Goal: Communication & Community: Answer question/provide support

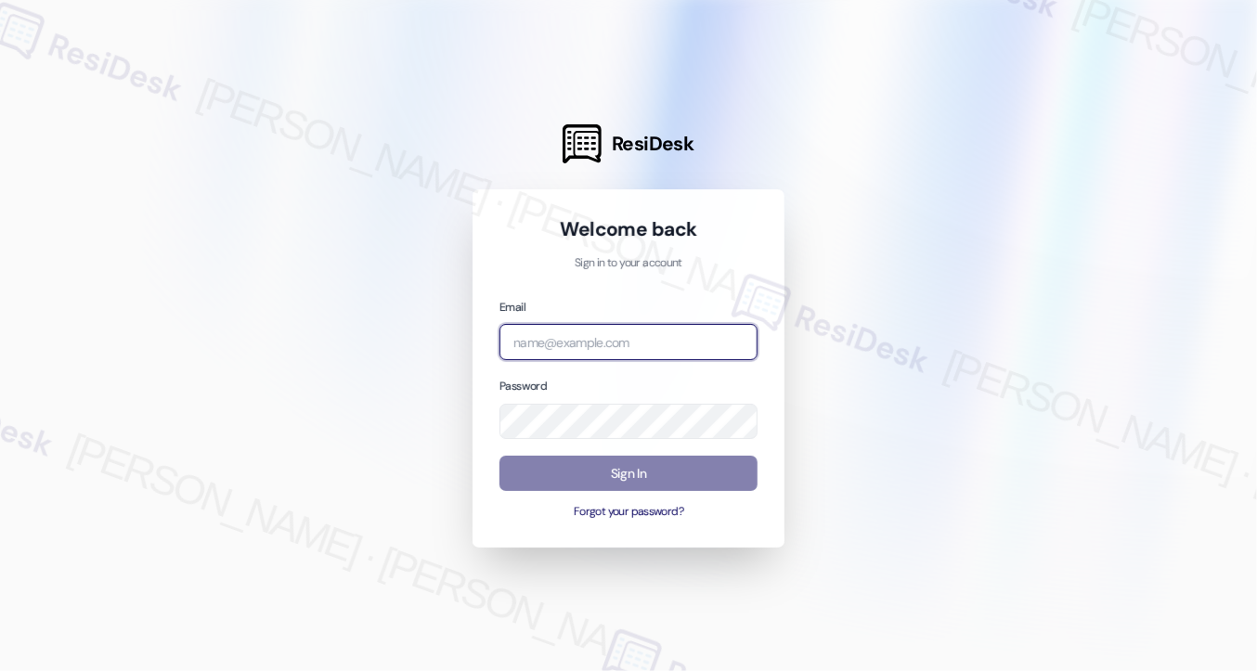
click at [628, 345] on input "email" at bounding box center [629, 342] width 258 height 36
type input "[EMAIL_ADDRESS][PERSON_NAME][PERSON_NAME][DOMAIN_NAME]"
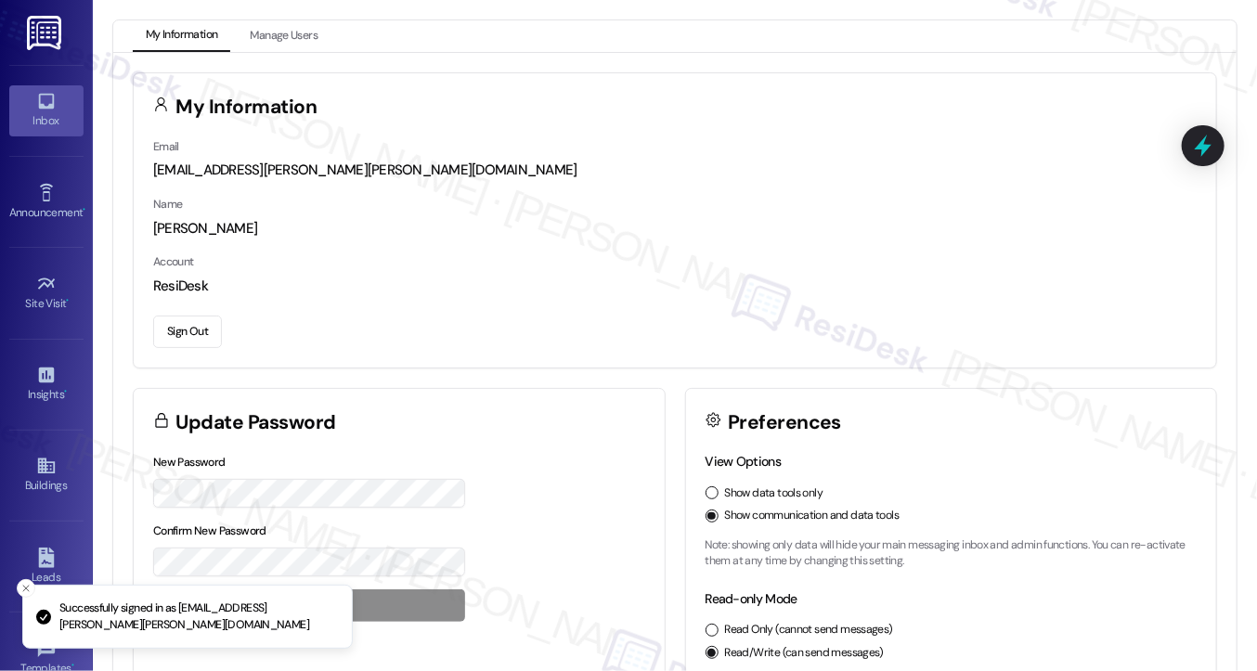
click at [39, 103] on icon at bounding box center [46, 101] width 20 height 20
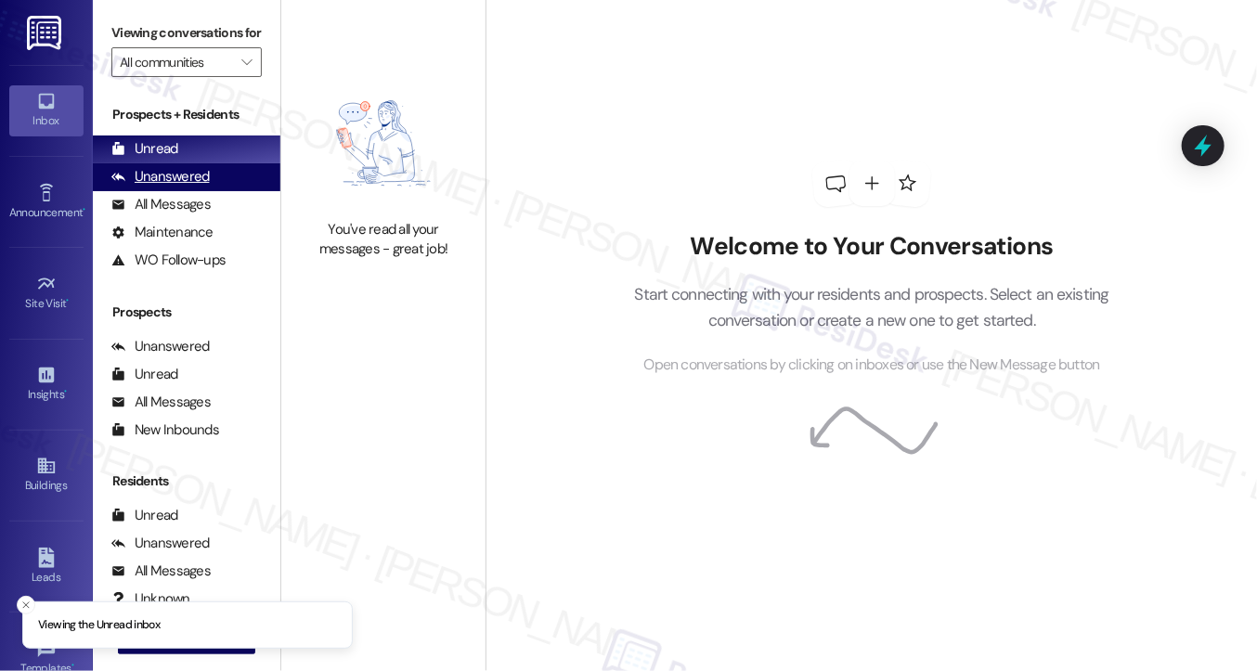
click at [213, 187] on div "Unanswered (0)" at bounding box center [187, 177] width 188 height 28
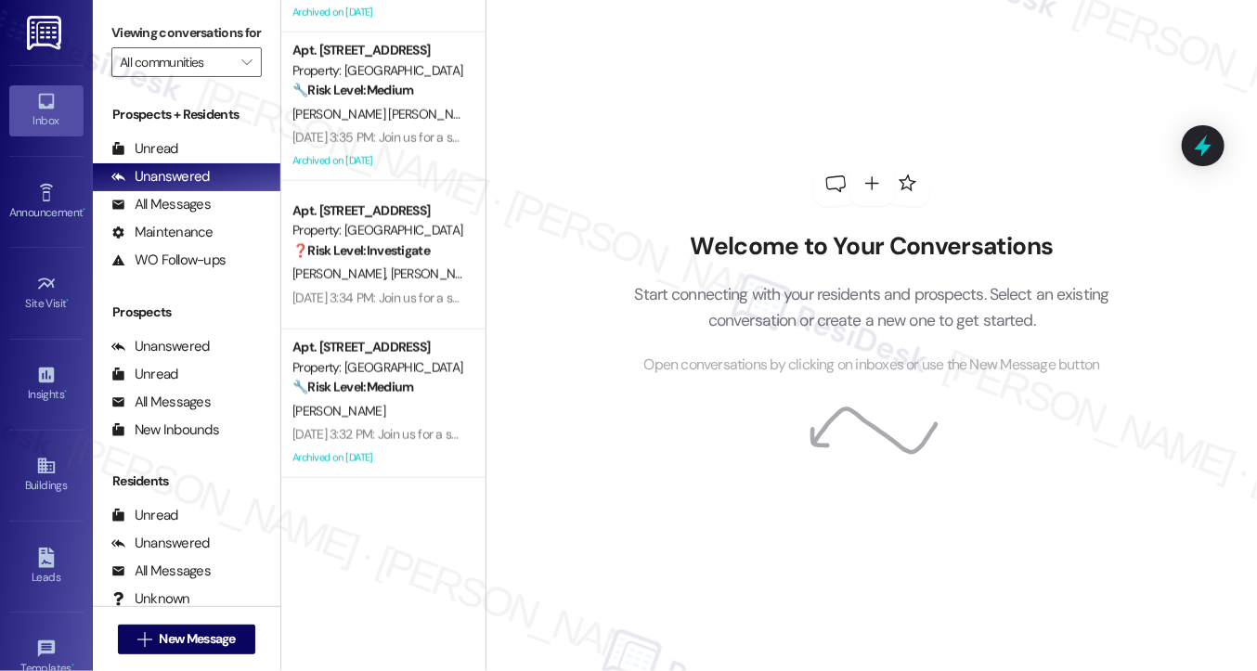
scroll to position [2283, 0]
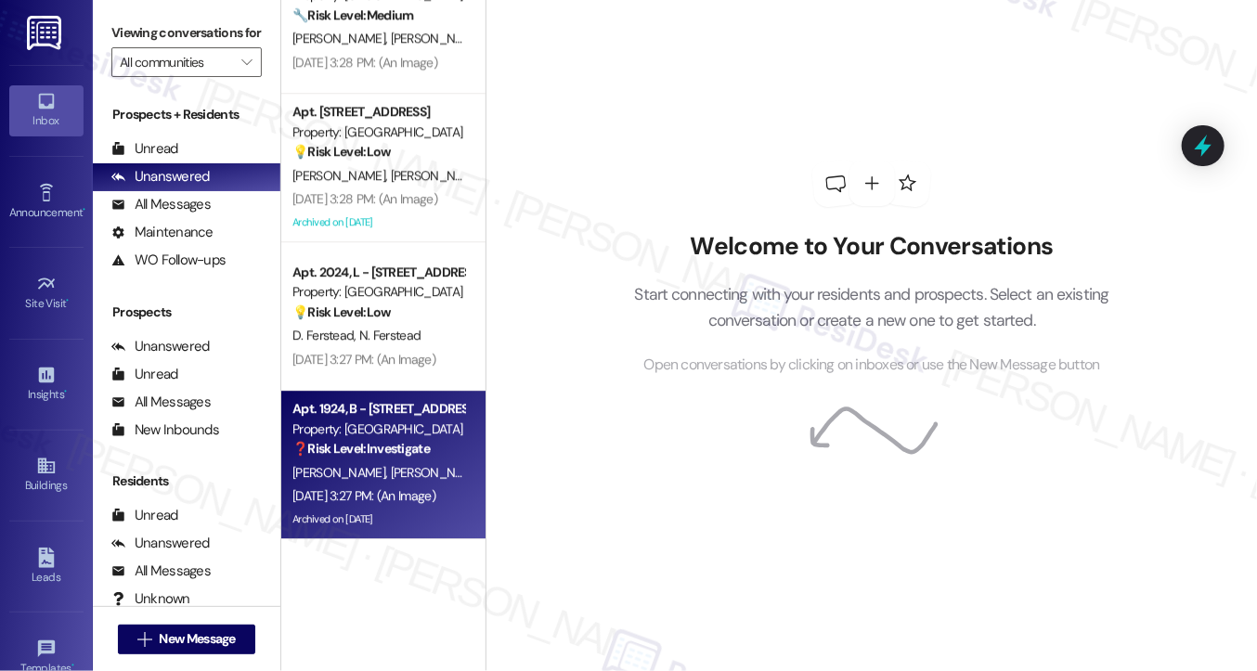
click at [349, 462] on div "[PERSON_NAME] [PERSON_NAME]" at bounding box center [379, 473] width 176 height 23
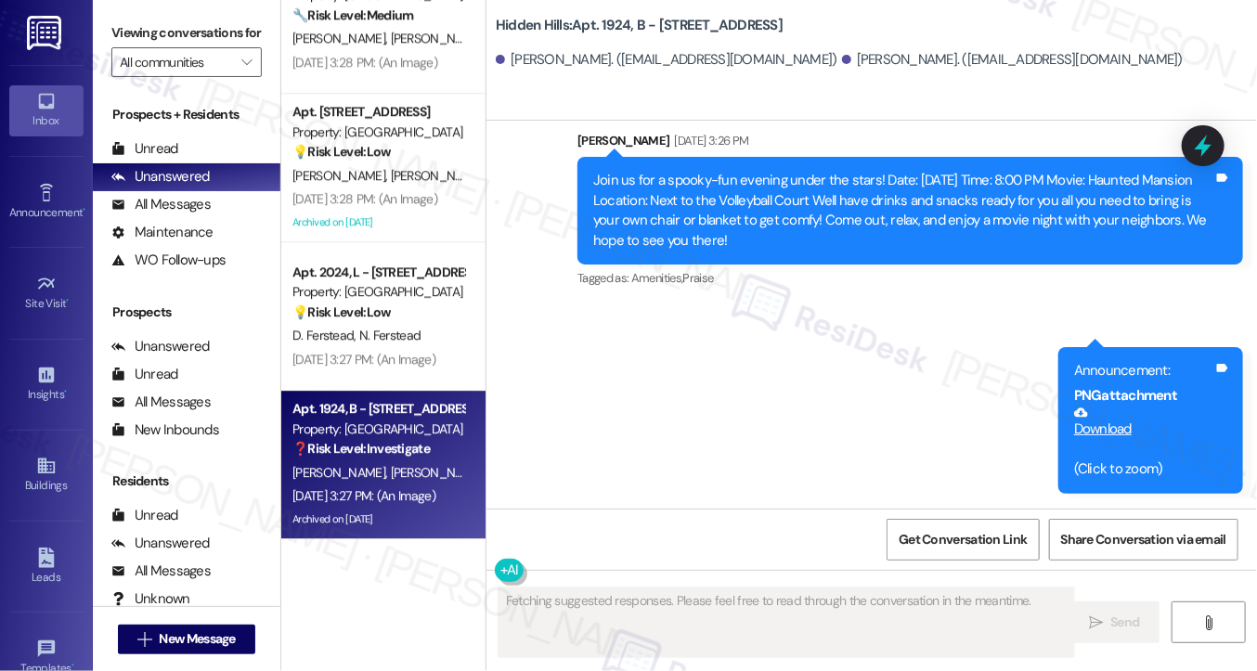
scroll to position [32149, 0]
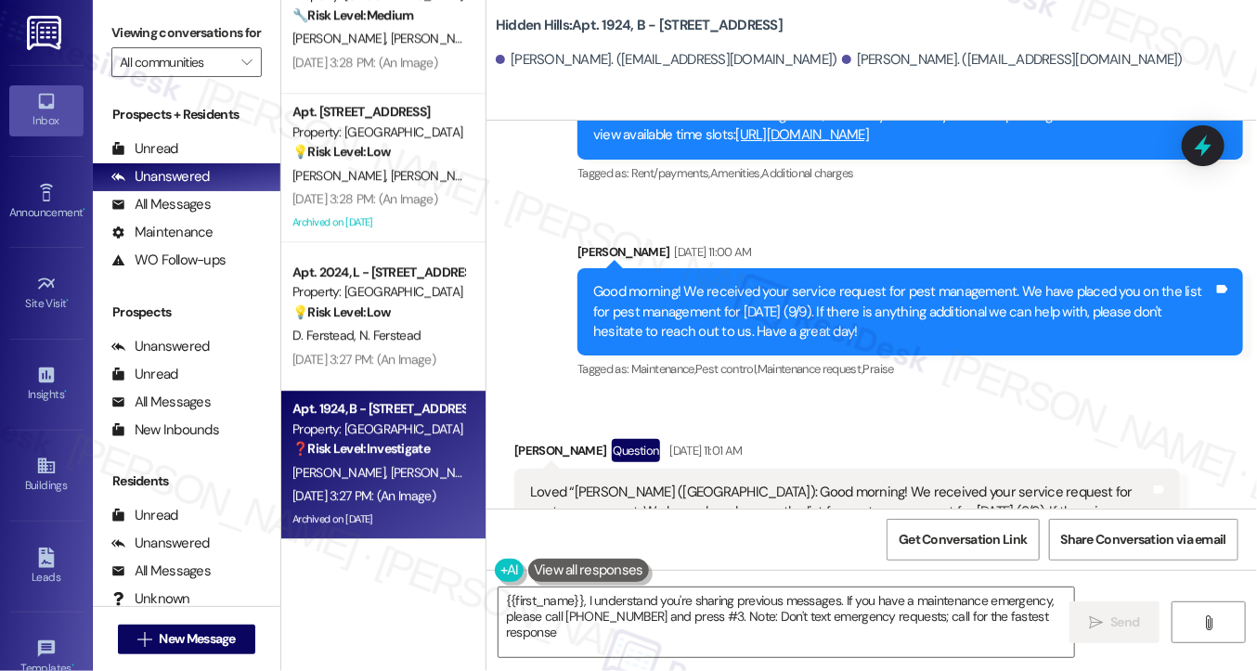
type textarea "{{first_name}}, I understand you're sharing previous messages. If you have a ma…"
click at [672, 483] on div "Loved “[PERSON_NAME] ([GEOGRAPHIC_DATA]): Good morning! We received your servic…" at bounding box center [840, 512] width 620 height 59
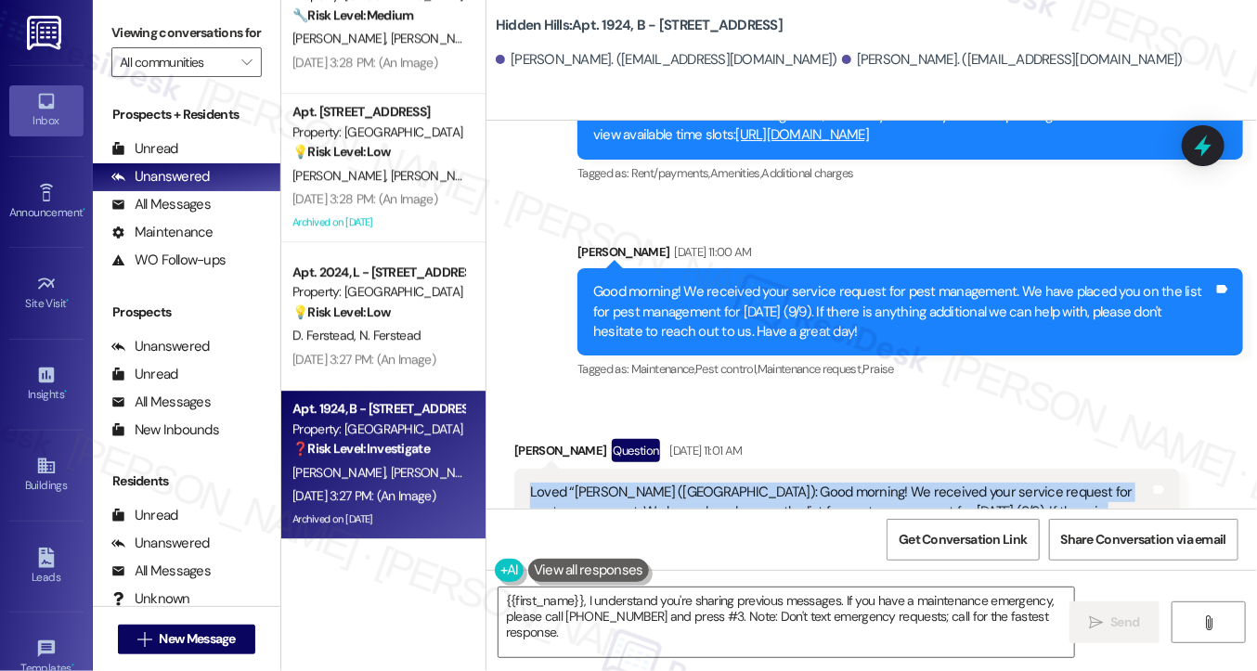
click at [672, 483] on div "Loved “[PERSON_NAME] ([GEOGRAPHIC_DATA]): Good morning! We received your servic…" at bounding box center [840, 512] width 620 height 59
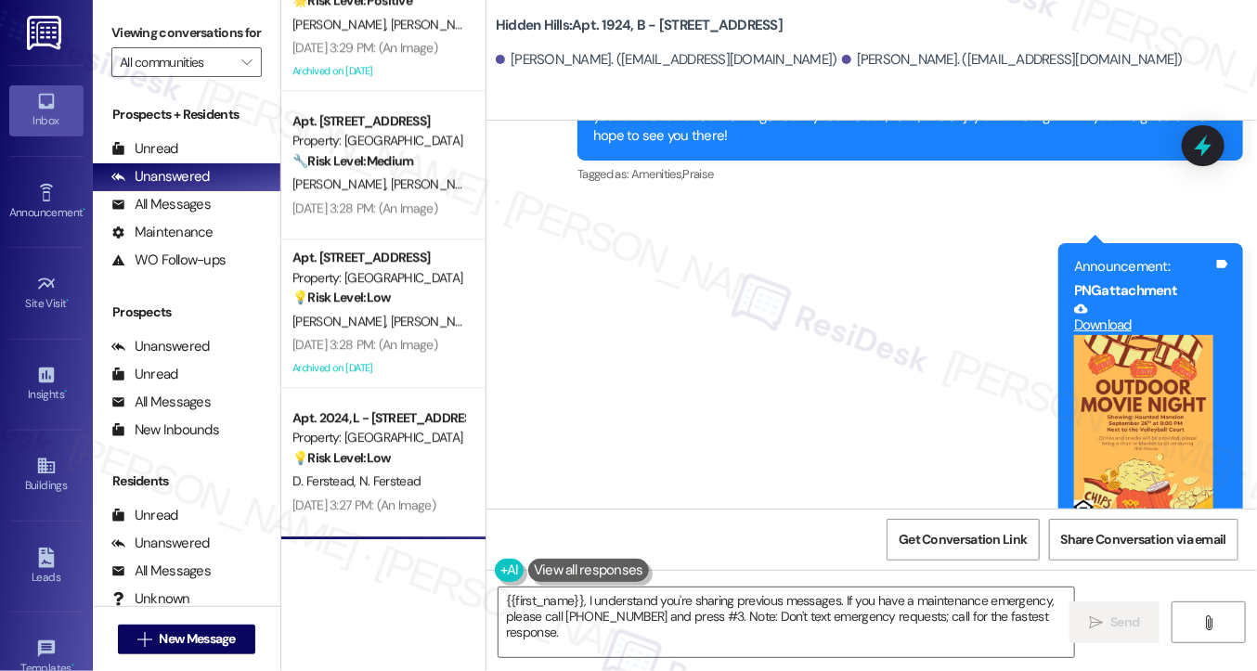
scroll to position [2283, 0]
